Goal: Information Seeking & Learning: Learn about a topic

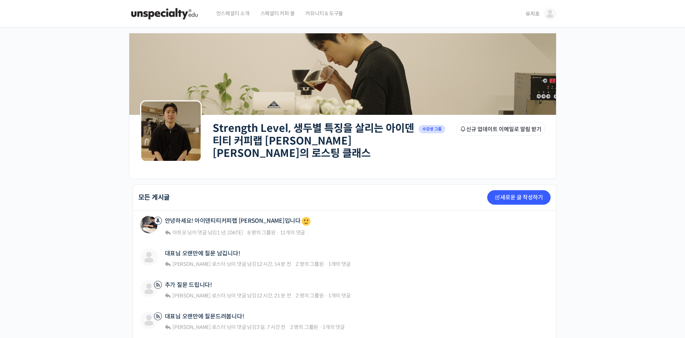
click at [552, 17] on img at bounding box center [549, 13] width 13 height 13
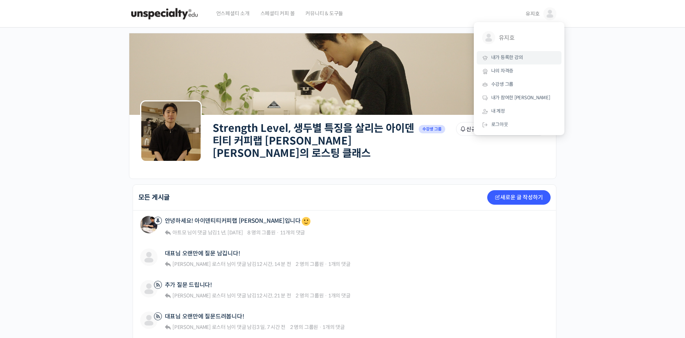
click at [542, 62] on link "내가 등록한 강의" at bounding box center [519, 57] width 85 height 13
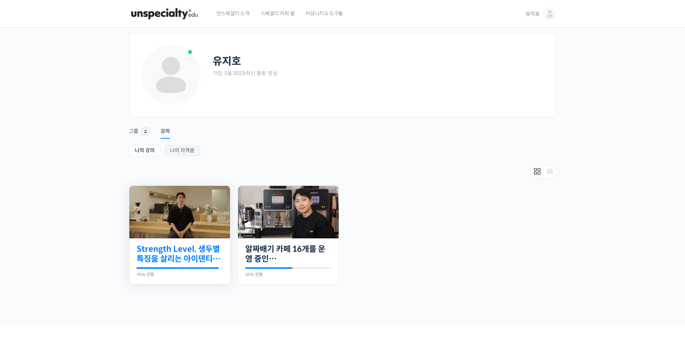
click at [181, 249] on link "Strength Level, 생두별 특징을 살리는 아이덴티티 커피랩 [PERSON_NAME] [PERSON_NAME]의 로스팅 클래스" at bounding box center [180, 254] width 86 height 20
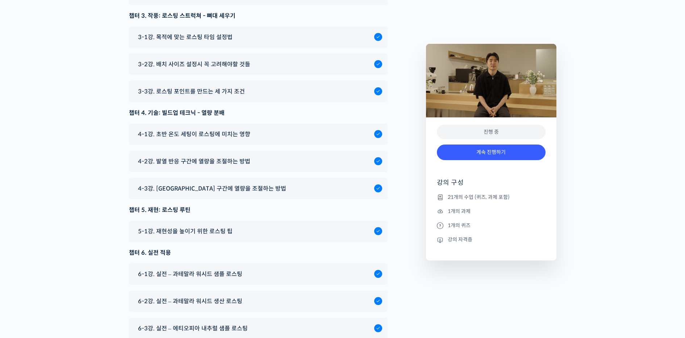
scroll to position [4233, 0]
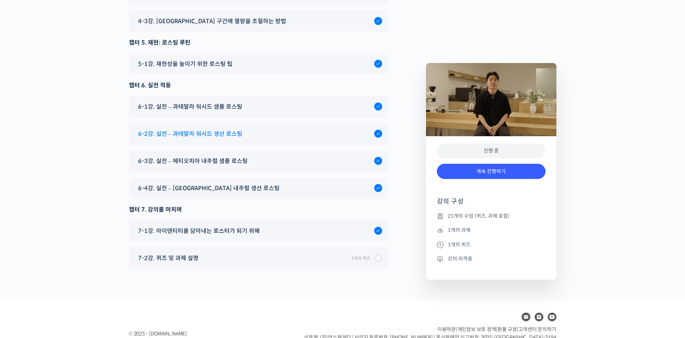
click at [205, 129] on span "6-2강. 실전 – 과테말라 워시드 생산 로스팅" at bounding box center [190, 134] width 104 height 10
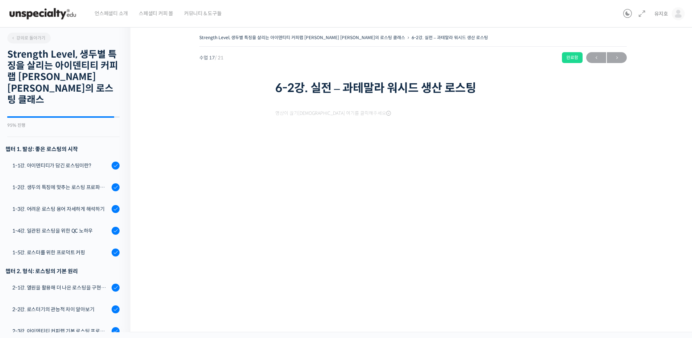
scroll to position [352, 0]
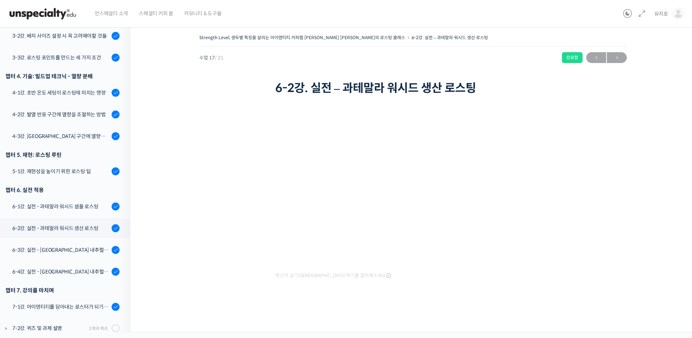
click at [586, 188] on div "Strength Level, 생두별 특징을 살리는 아이덴티티 커피랩 [PERSON_NAME] [PERSON_NAME]의 로스팅 클래스 6-2강…" at bounding box center [413, 174] width 493 height 282
